Goal: Information Seeking & Learning: Compare options

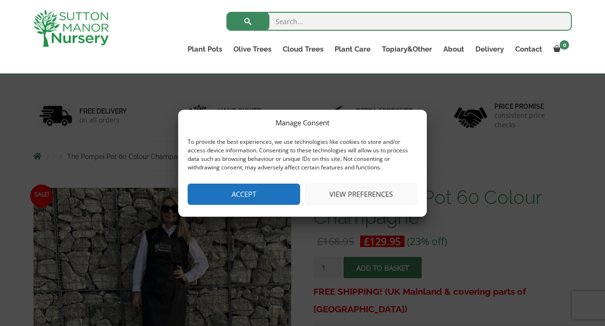
click at [277, 195] on button "Accept" at bounding box center [244, 193] width 113 height 21
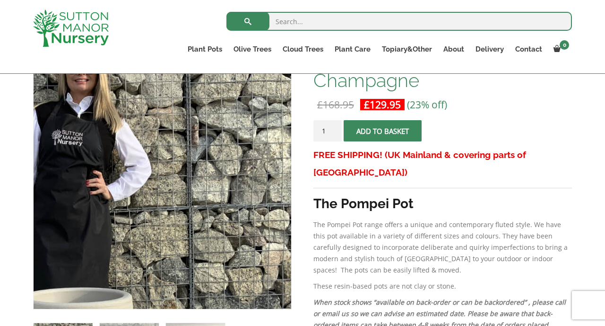
scroll to position [230, 0]
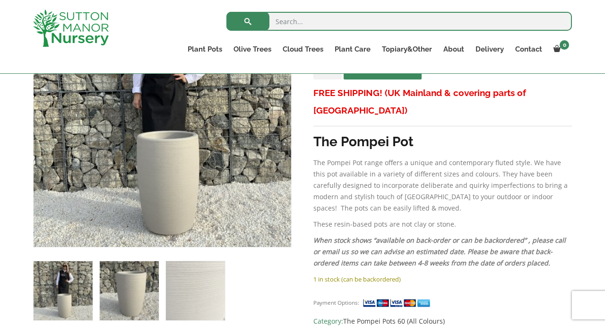
click at [129, 277] on img at bounding box center [129, 290] width 59 height 59
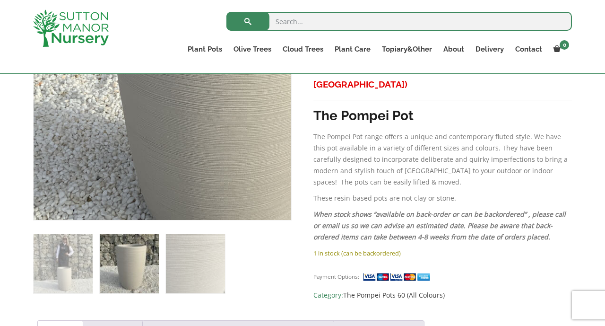
scroll to position [311, 0]
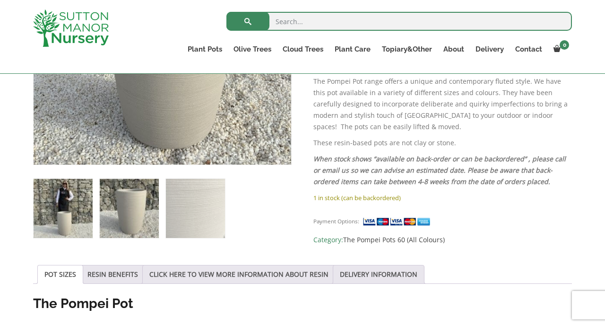
click at [81, 217] on img at bounding box center [63, 208] width 59 height 59
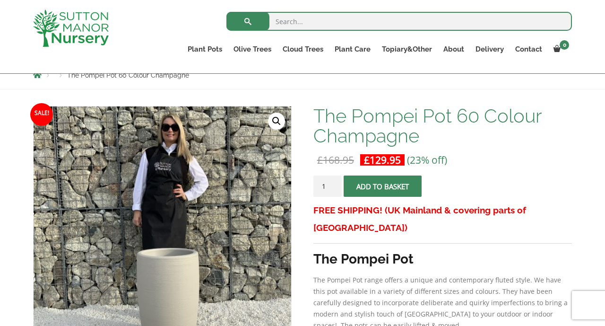
scroll to position [114, 0]
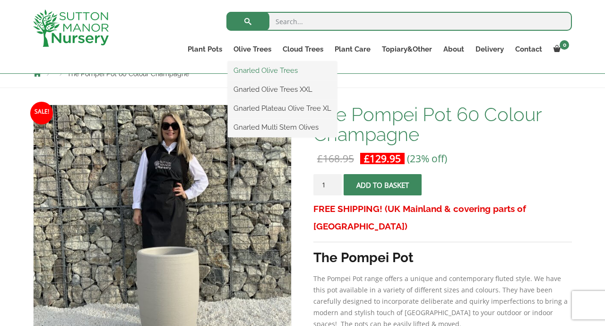
click at [259, 72] on link "Gnarled Olive Trees" at bounding box center [282, 70] width 109 height 14
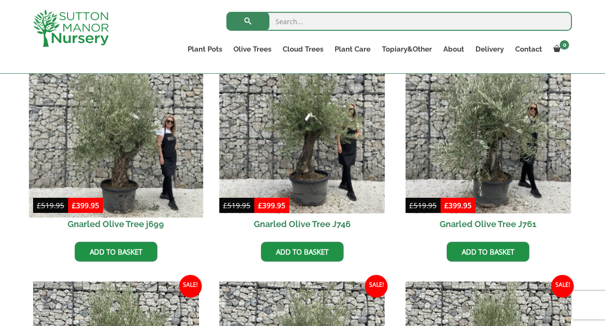
scroll to position [266, 0]
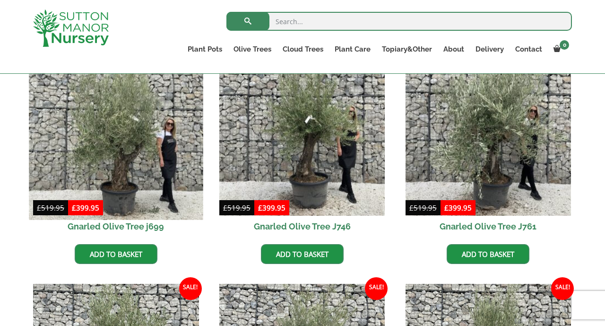
click at [130, 132] on img at bounding box center [116, 132] width 174 height 174
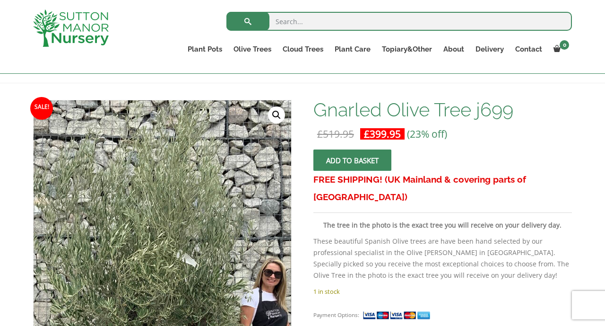
scroll to position [120, 0]
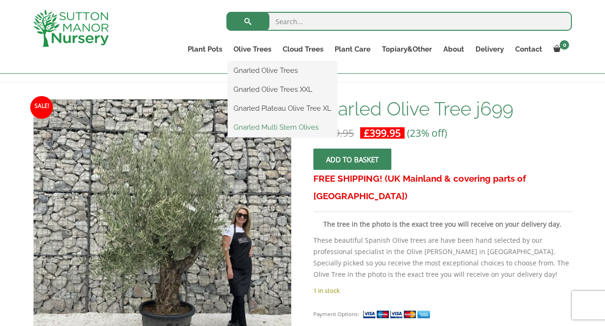
click at [278, 127] on link "Gnarled Multi Stem Olives" at bounding box center [282, 127] width 109 height 14
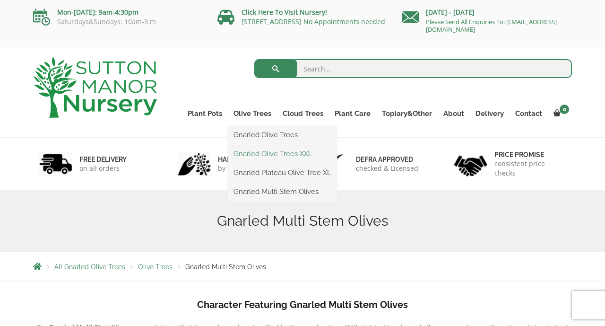
click at [256, 153] on link "Gnarled Olive Trees XXL" at bounding box center [282, 154] width 109 height 14
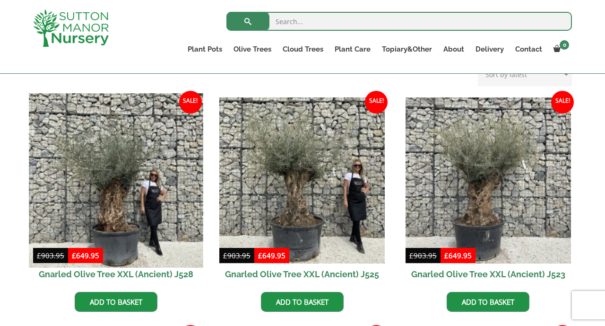
scroll to position [226, 0]
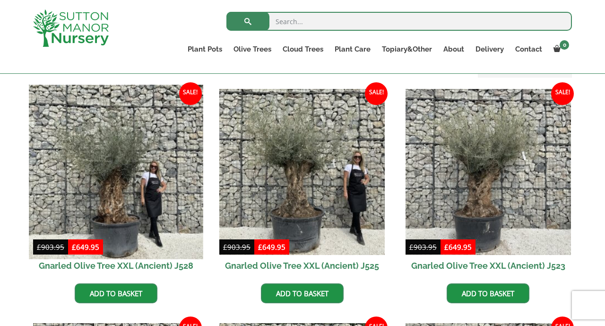
click at [137, 203] on img at bounding box center [116, 172] width 174 height 174
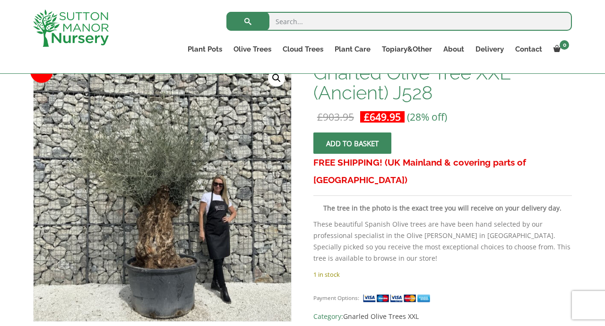
scroll to position [166, 0]
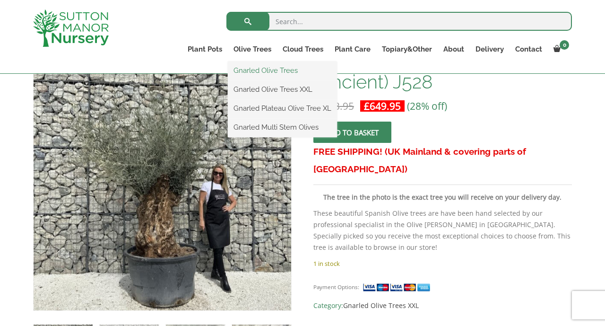
click at [248, 69] on link "Gnarled Olive Trees" at bounding box center [282, 70] width 109 height 14
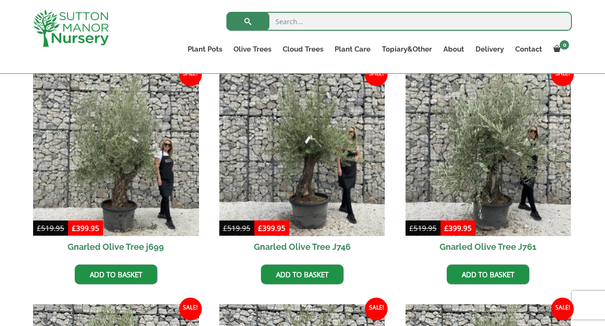
scroll to position [243, 0]
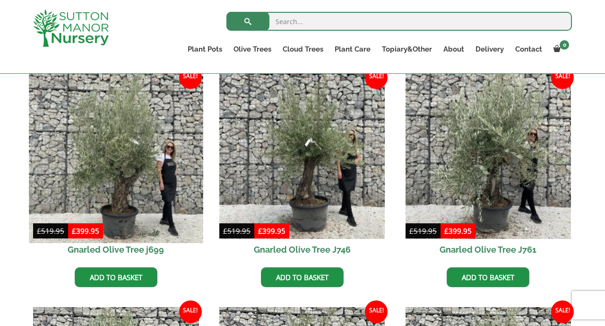
click at [145, 160] on img at bounding box center [116, 156] width 174 height 174
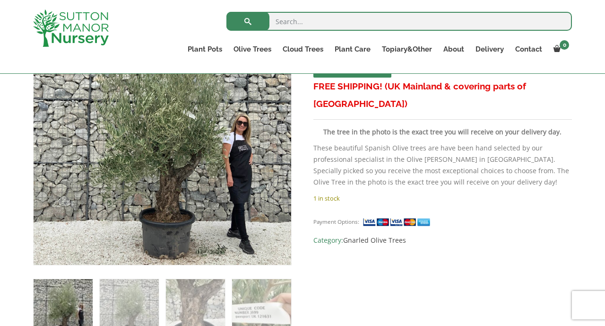
scroll to position [277, 0]
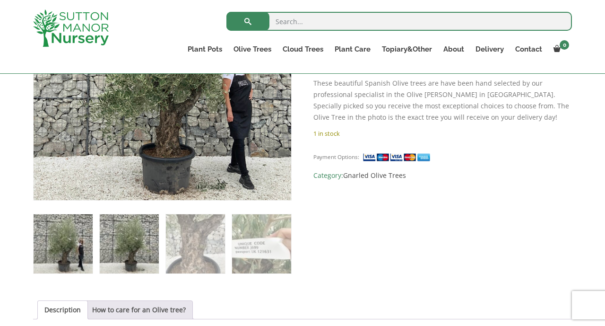
click at [140, 221] on img at bounding box center [129, 243] width 59 height 59
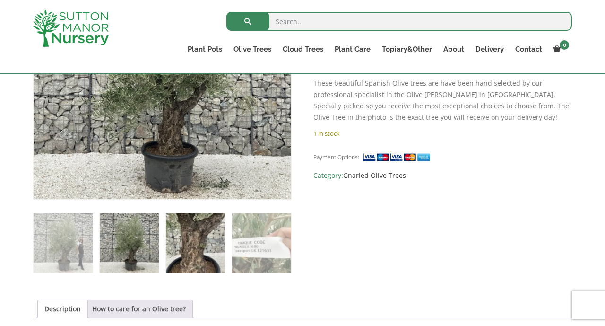
click at [193, 243] on img at bounding box center [195, 242] width 59 height 59
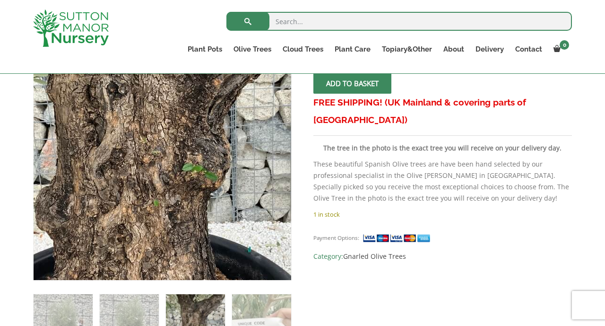
scroll to position [225, 0]
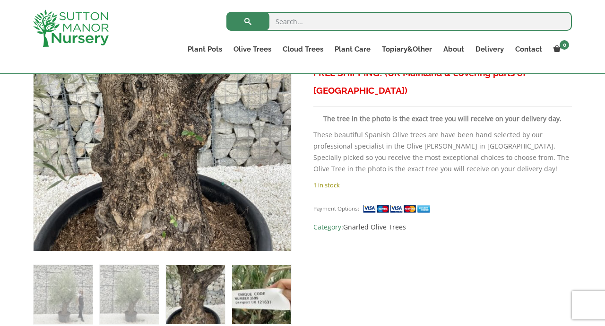
click at [258, 289] on img at bounding box center [261, 294] width 59 height 59
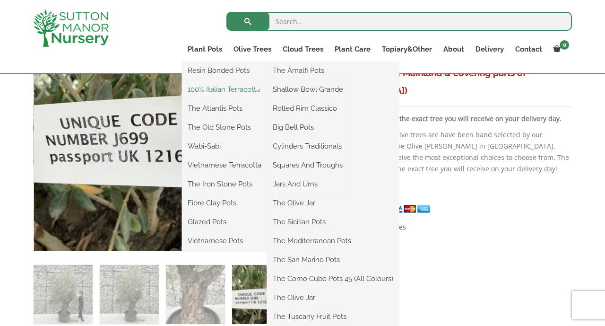
click at [210, 91] on link "100% Italian Terracotta" at bounding box center [224, 89] width 85 height 14
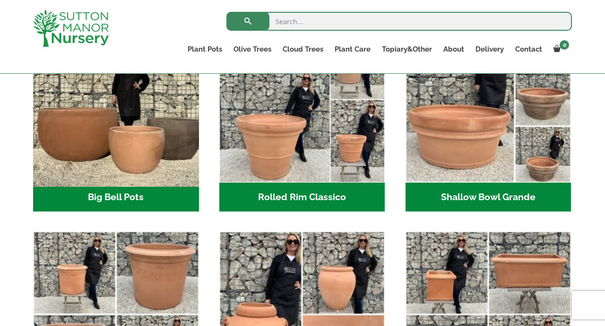
scroll to position [361, 0]
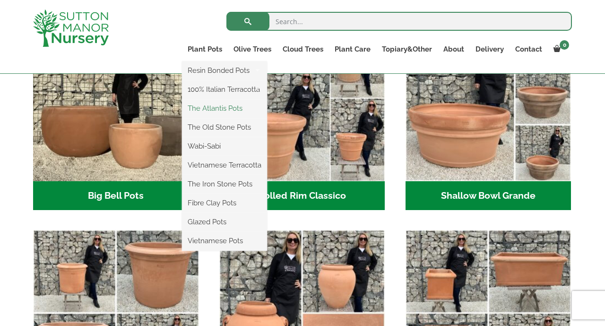
click at [210, 110] on link "The Atlantis Pots" at bounding box center [224, 108] width 85 height 14
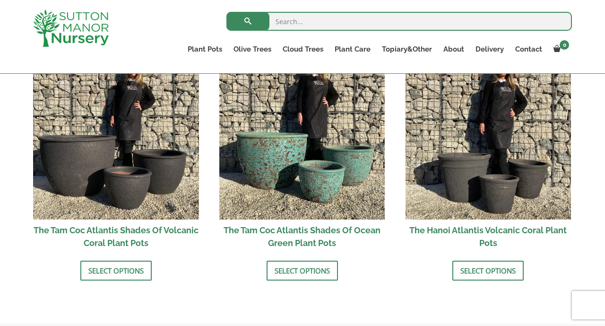
scroll to position [926, 0]
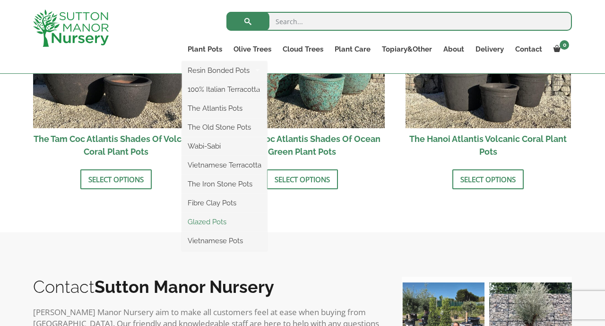
click at [212, 223] on link "Glazed Pots" at bounding box center [224, 222] width 85 height 14
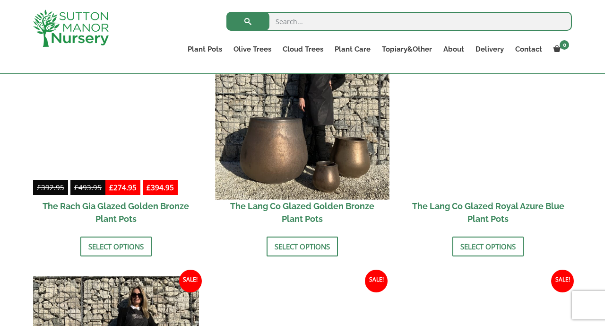
scroll to position [780, 0]
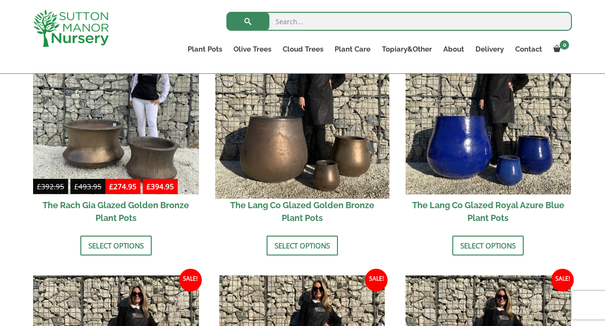
click at [343, 168] on img at bounding box center [302, 111] width 174 height 174
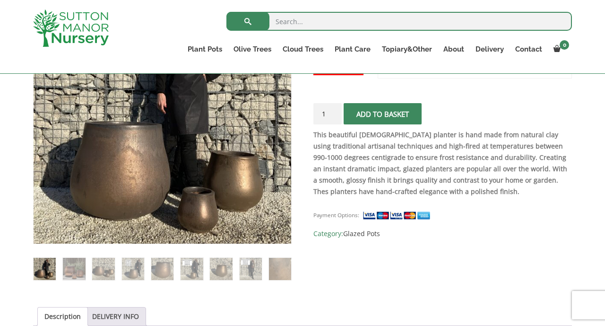
scroll to position [237, 0]
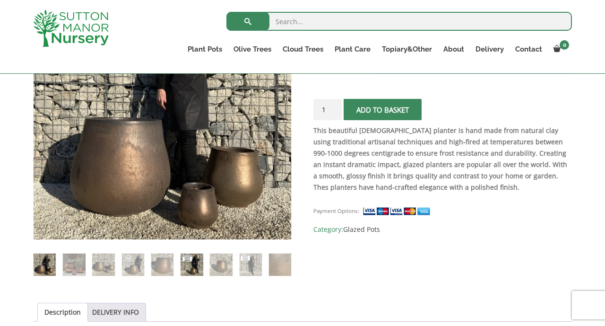
click at [183, 262] on img at bounding box center [192, 264] width 22 height 22
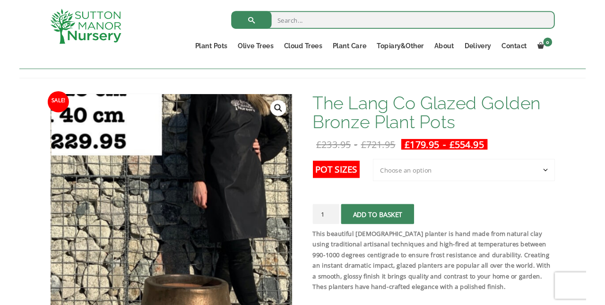
scroll to position [116, 0]
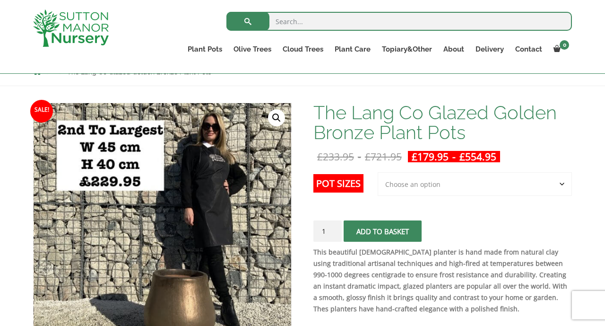
click at [416, 175] on select "Choose an option 3rd to Largest Pot In The Picture 2nd to Largest Pot In The Pi…" at bounding box center [475, 184] width 194 height 24
select select "Largest pot In The Picture"
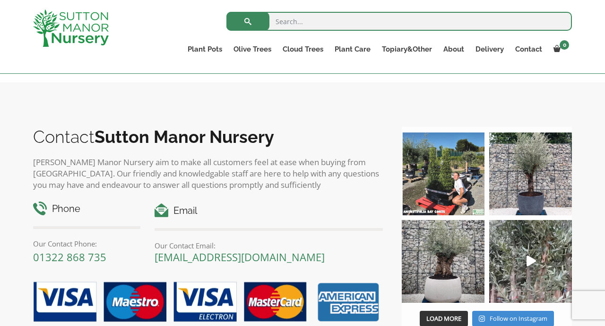
scroll to position [1243, 0]
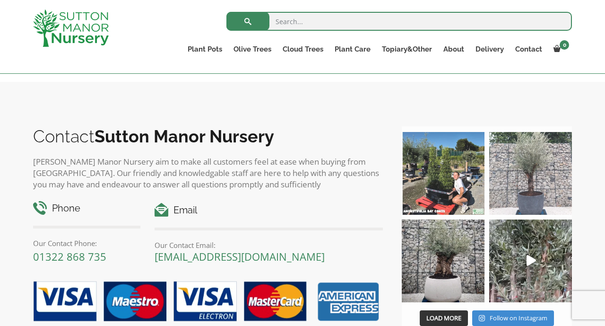
click at [529, 180] on img at bounding box center [530, 173] width 83 height 83
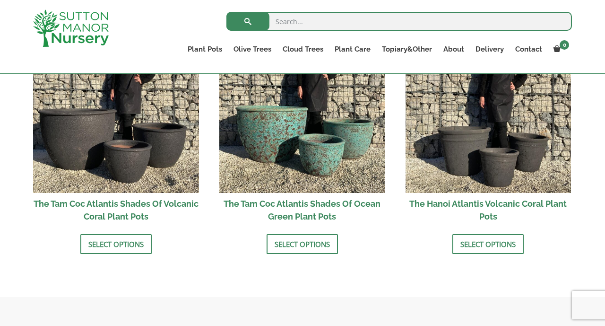
scroll to position [860, 0]
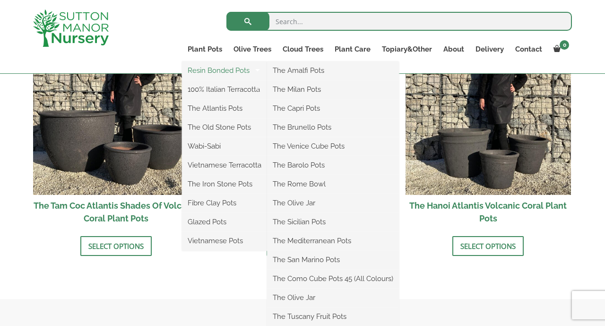
click at [220, 71] on link "Resin Bonded Pots" at bounding box center [224, 70] width 85 height 14
click at [310, 70] on link "The Amalfi Pots" at bounding box center [333, 70] width 132 height 14
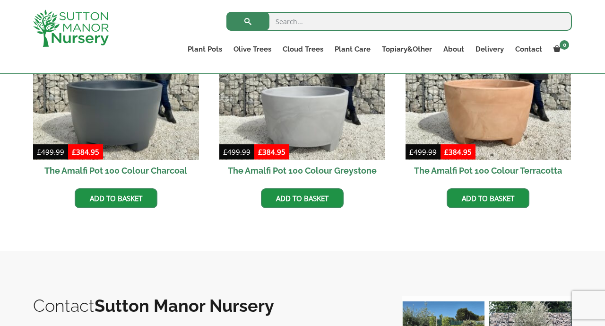
scroll to position [363, 0]
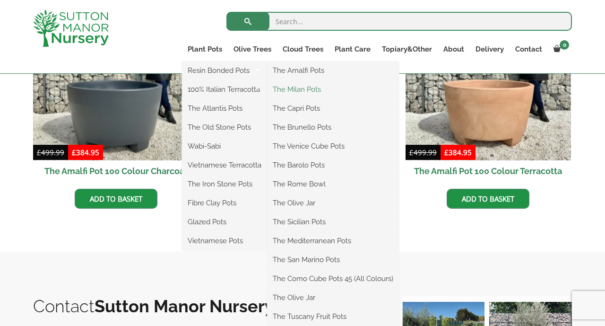
click at [319, 93] on link "The Milan Pots" at bounding box center [333, 89] width 132 height 14
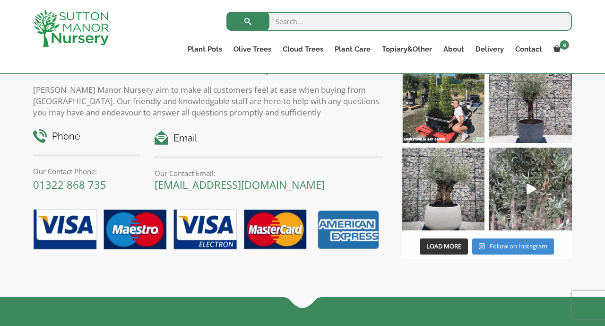
scroll to position [780, 0]
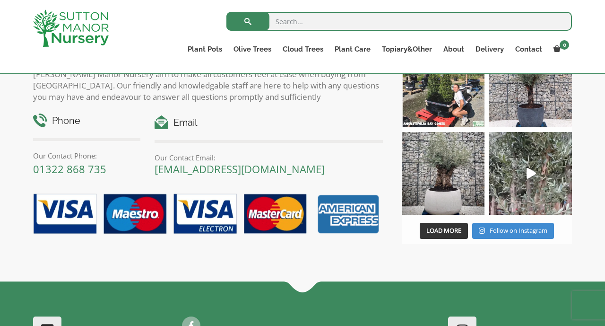
click at [321, 22] on input "search" at bounding box center [399, 21] width 346 height 19
type input "tall pot"
click at [226, 12] on button "submit" at bounding box center [247, 21] width 43 height 19
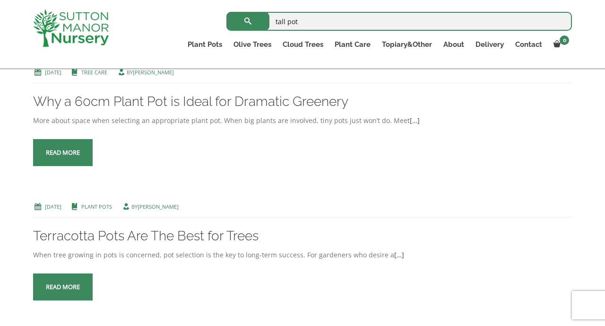
scroll to position [213, 0]
click at [81, 156] on link "Read more" at bounding box center [63, 152] width 60 height 27
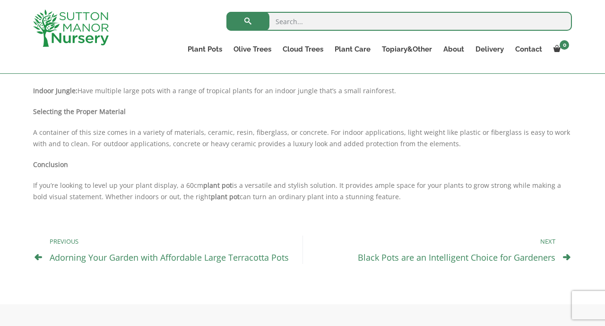
scroll to position [715, 0]
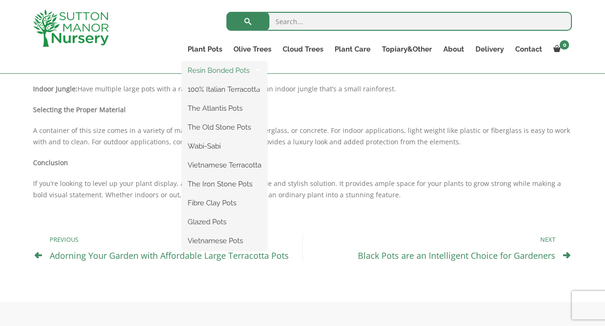
click at [204, 68] on link "Resin Bonded Pots" at bounding box center [224, 70] width 85 height 14
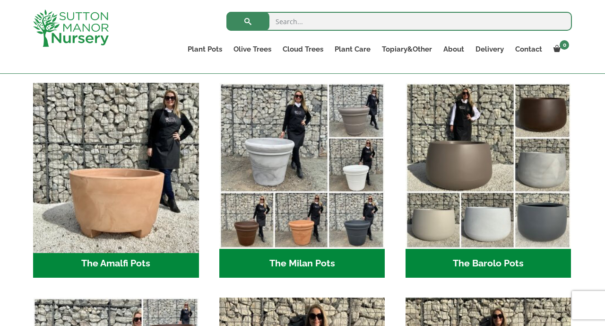
scroll to position [253, 0]
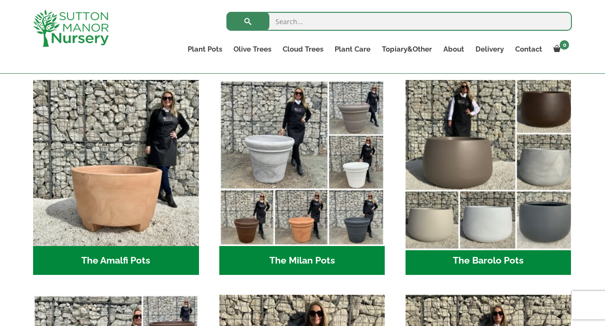
click at [494, 169] on img "Visit product category The Barolo Pots" at bounding box center [488, 163] width 174 height 174
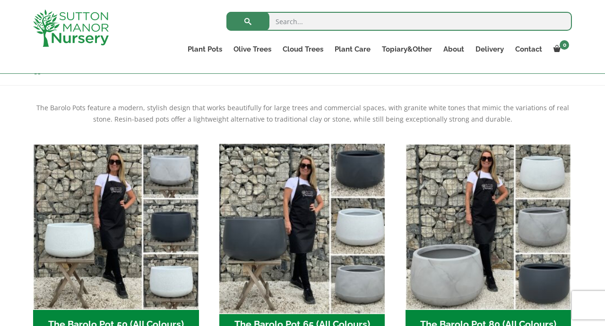
scroll to position [259, 0]
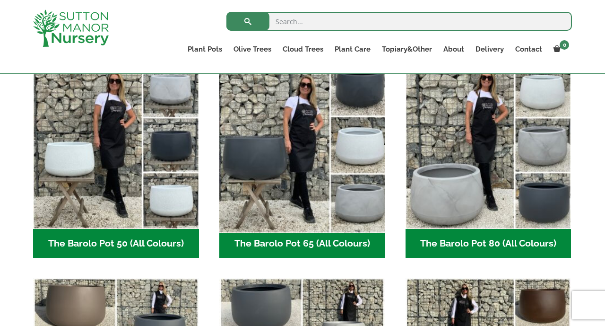
click at [267, 189] on img "Visit product category The Barolo Pot 65 (All Colours)" at bounding box center [302, 146] width 174 height 174
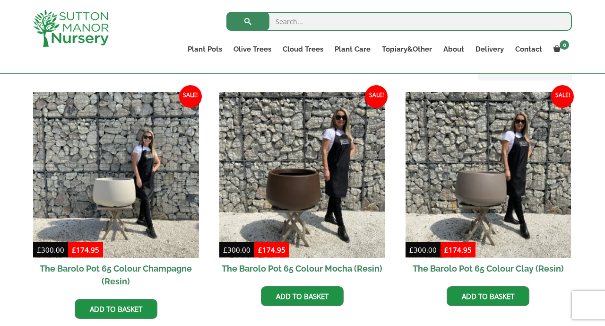
scroll to position [241, 0]
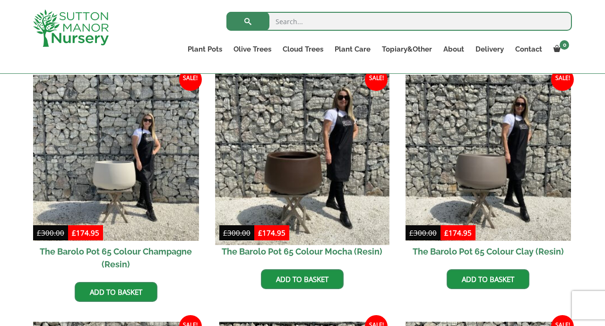
click at [309, 161] on img at bounding box center [302, 157] width 174 height 174
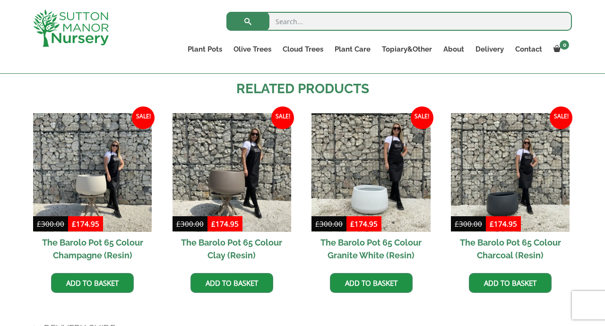
scroll to position [742, 0]
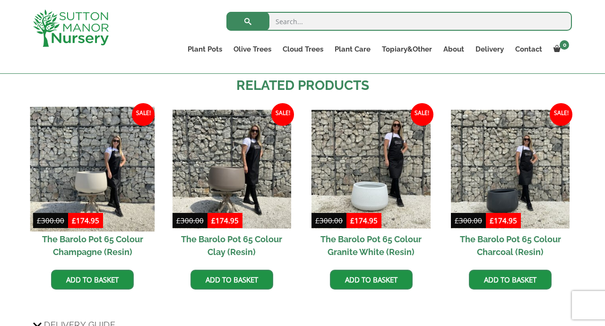
click at [74, 186] on img at bounding box center [92, 168] width 125 height 125
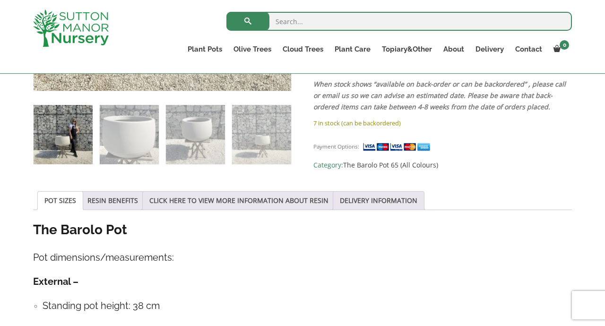
scroll to position [388, 0]
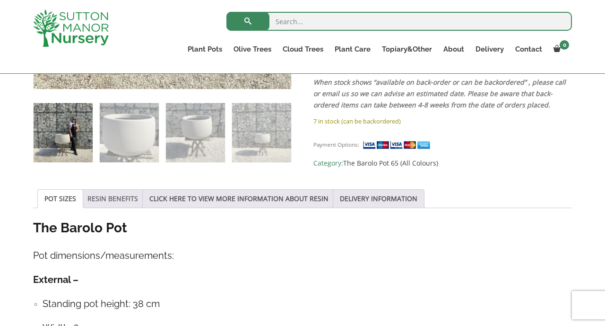
click at [117, 200] on link "RESIN BENEFITS" at bounding box center [112, 199] width 51 height 18
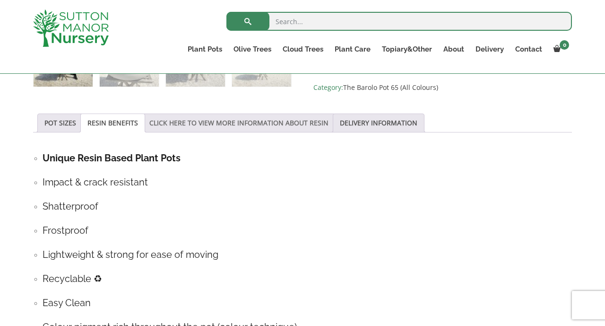
scroll to position [464, 0]
click at [245, 119] on link "CLICK HERE TO VIEW MORE INFORMATION ABOUT RESIN" at bounding box center [238, 122] width 179 height 18
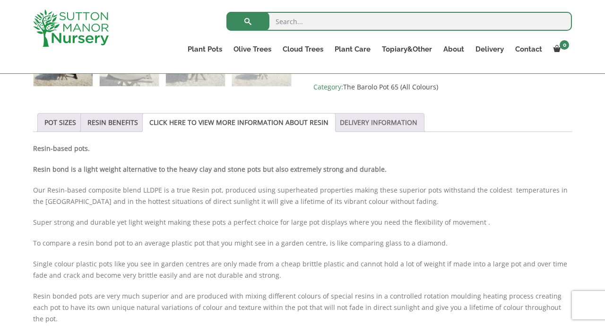
click at [394, 125] on link "DELIVERY INFORMATION" at bounding box center [379, 122] width 78 height 18
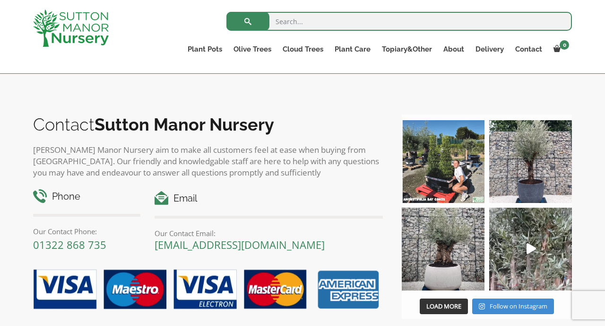
scroll to position [954, 0]
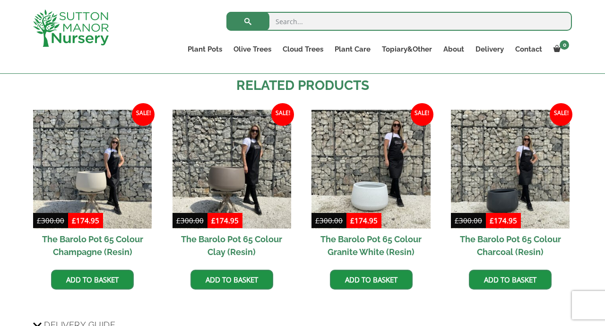
scroll to position [742, 0]
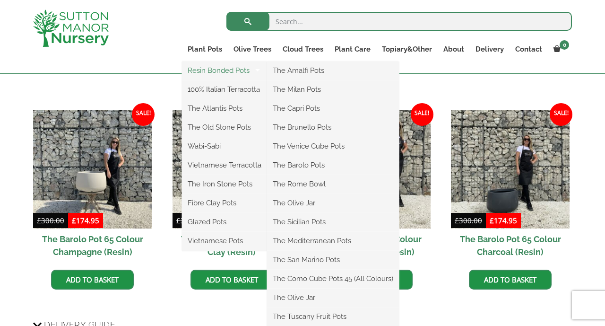
click at [215, 69] on link "Resin Bonded Pots" at bounding box center [224, 70] width 85 height 14
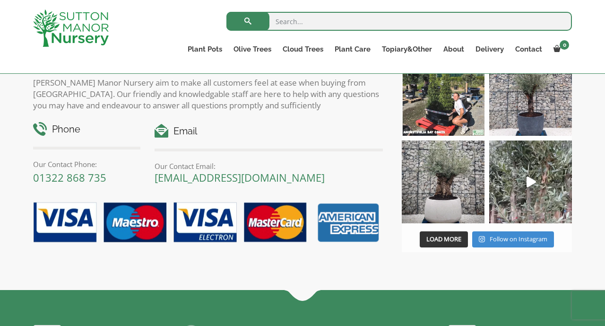
scroll to position [1643, 0]
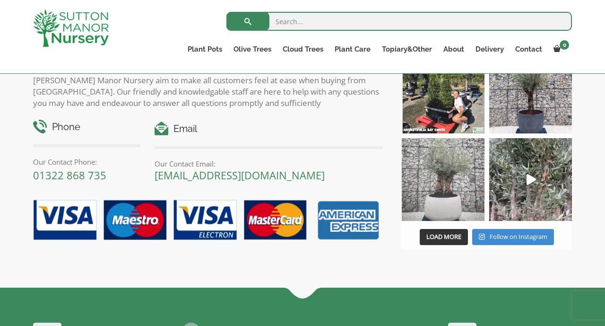
click at [438, 191] on img at bounding box center [443, 179] width 83 height 83
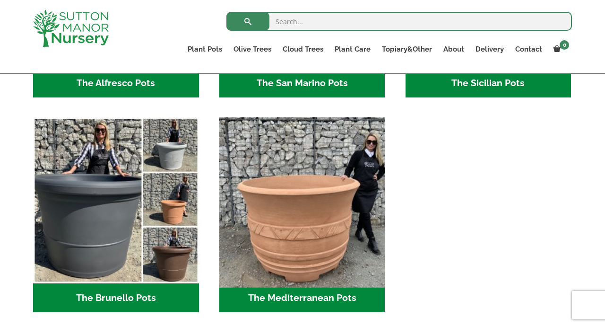
scroll to position [1291, 0]
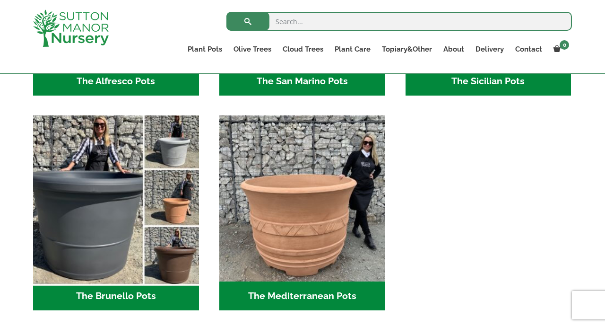
click at [175, 156] on img "Visit product category The Brunello Pots" at bounding box center [116, 199] width 174 height 174
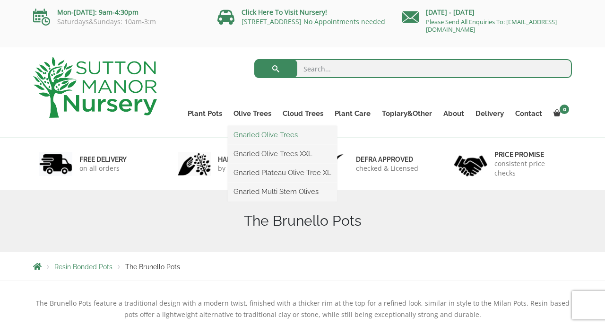
click at [254, 134] on link "Gnarled Olive Trees" at bounding box center [282, 135] width 109 height 14
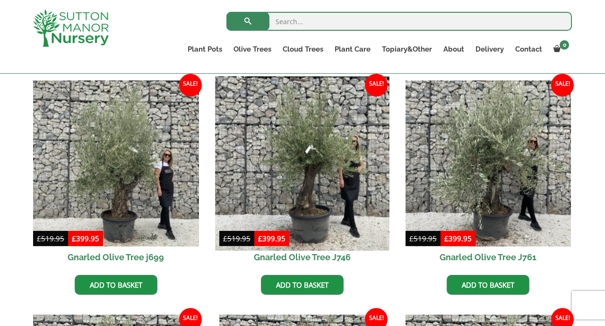
scroll to position [235, 0]
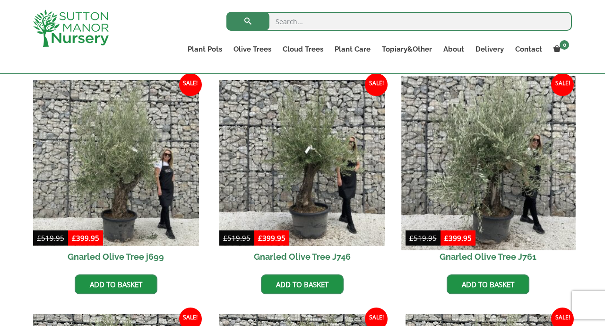
click at [500, 173] on img at bounding box center [488, 163] width 174 height 174
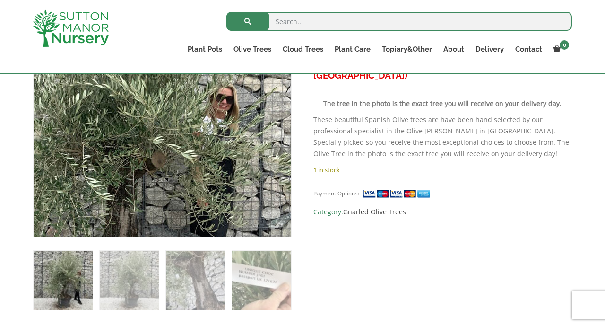
scroll to position [247, 0]
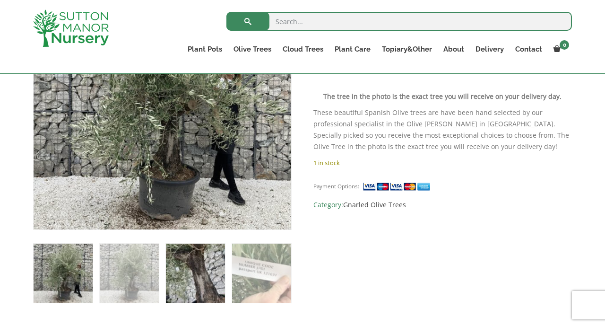
click at [204, 261] on img at bounding box center [195, 272] width 59 height 59
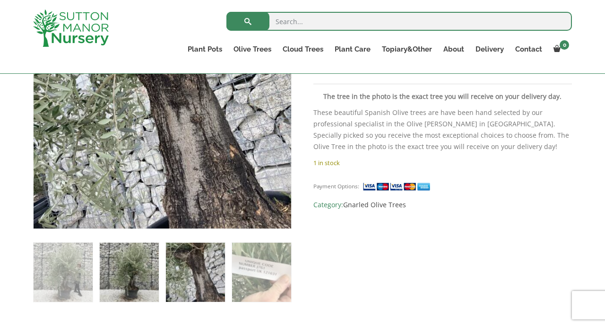
click at [152, 277] on img at bounding box center [129, 272] width 59 height 59
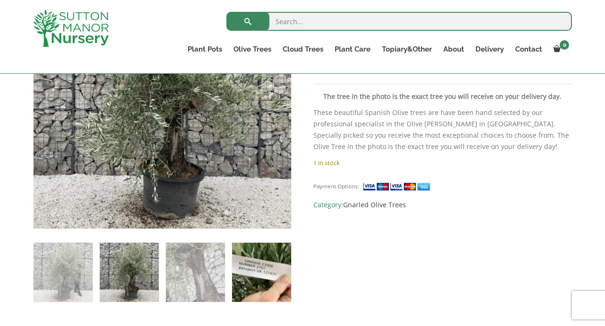
click at [259, 286] on img at bounding box center [261, 272] width 59 height 59
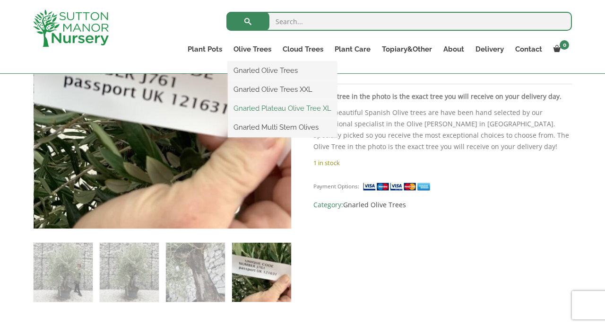
click at [269, 113] on link "Gnarled Plateau Olive Tree XL" at bounding box center [282, 108] width 109 height 14
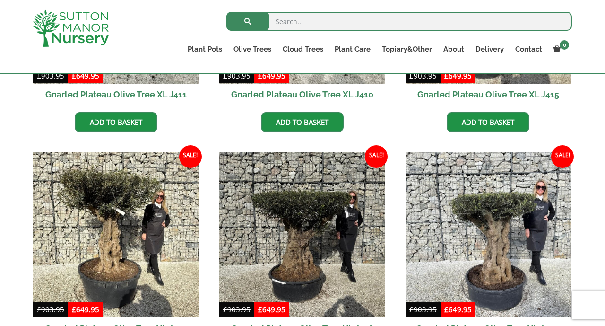
scroll to position [631, 0]
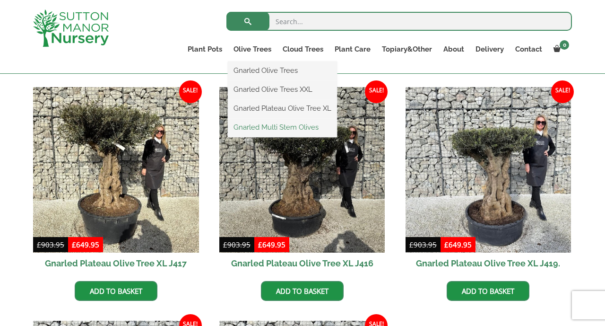
click at [259, 130] on link "Gnarled Multi Stem Olives" at bounding box center [282, 127] width 109 height 14
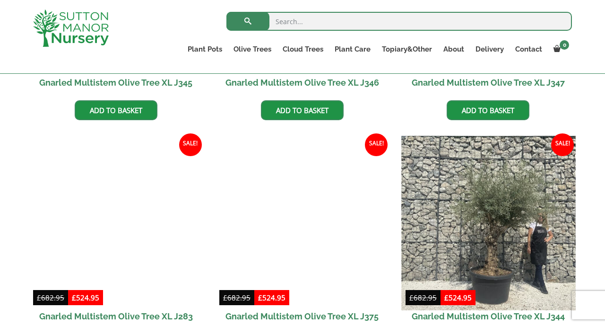
scroll to position [1047, 0]
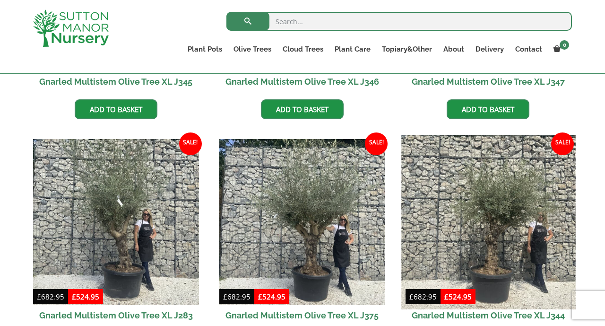
click at [501, 245] on img at bounding box center [488, 222] width 174 height 174
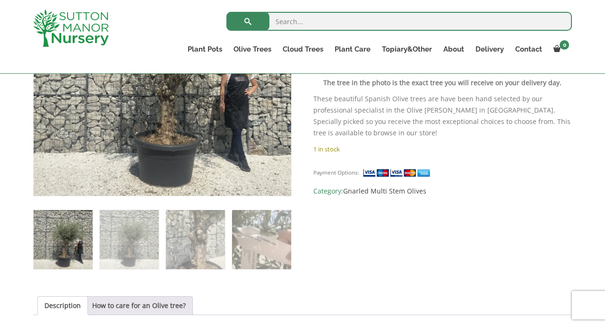
scroll to position [285, 0]
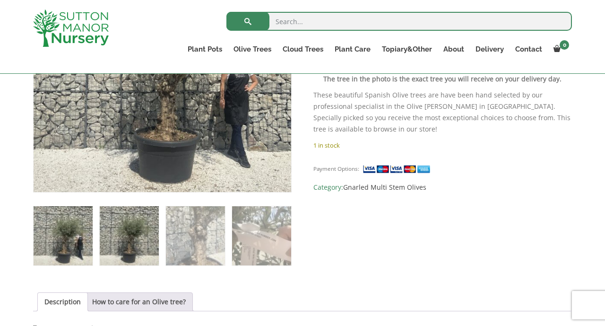
click at [106, 244] on img at bounding box center [129, 235] width 59 height 59
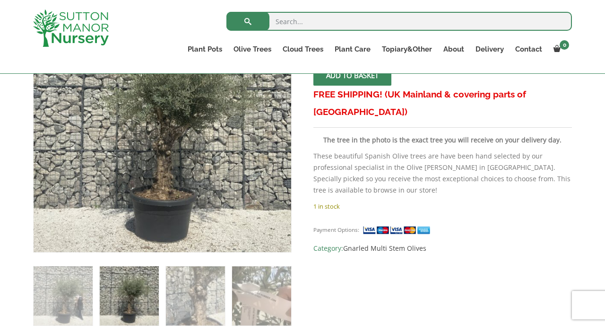
scroll to position [201, 0]
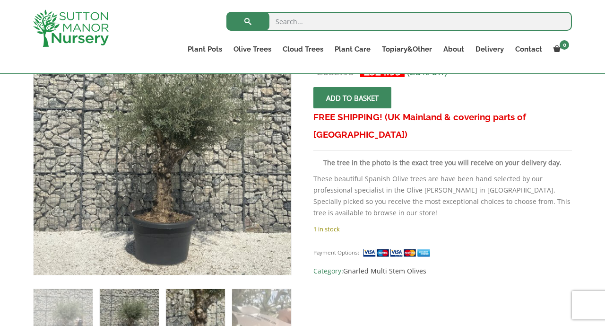
click at [191, 303] on img at bounding box center [195, 318] width 59 height 59
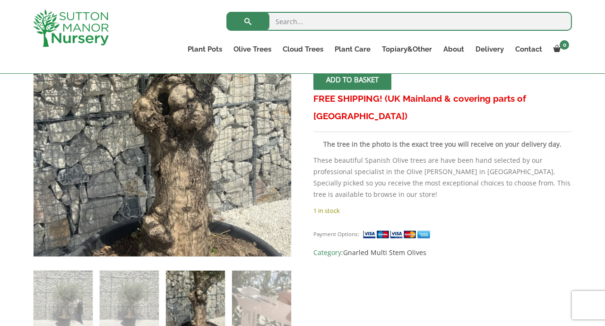
scroll to position [220, 0]
